Goal: Task Accomplishment & Management: Use online tool/utility

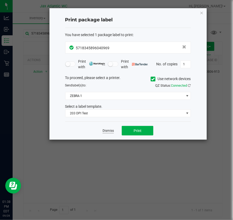
click at [108, 132] on link "Dismiss" at bounding box center [108, 130] width 11 height 4
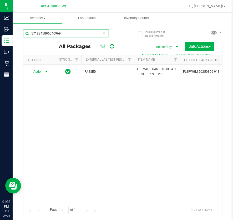
click at [49, 37] on input "5718345896040969" at bounding box center [66, 33] width 86 height 8
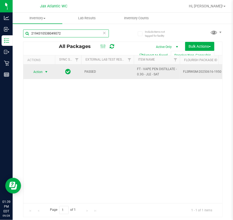
type input "2194310538049072"
click at [38, 72] on span "Action" at bounding box center [36, 71] width 14 height 7
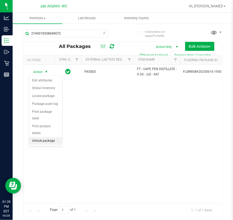
click at [38, 137] on li "Unlock package" at bounding box center [45, 141] width 33 height 8
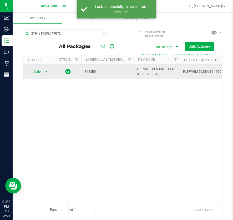
click at [42, 72] on span "Action" at bounding box center [36, 71] width 14 height 7
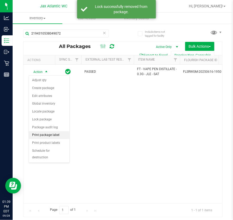
click at [49, 133] on li "Print package label" at bounding box center [49, 135] width 41 height 8
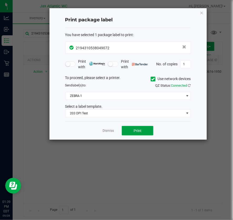
click at [131, 131] on button "Print" at bounding box center [138, 130] width 32 height 9
